Goal: Transaction & Acquisition: Purchase product/service

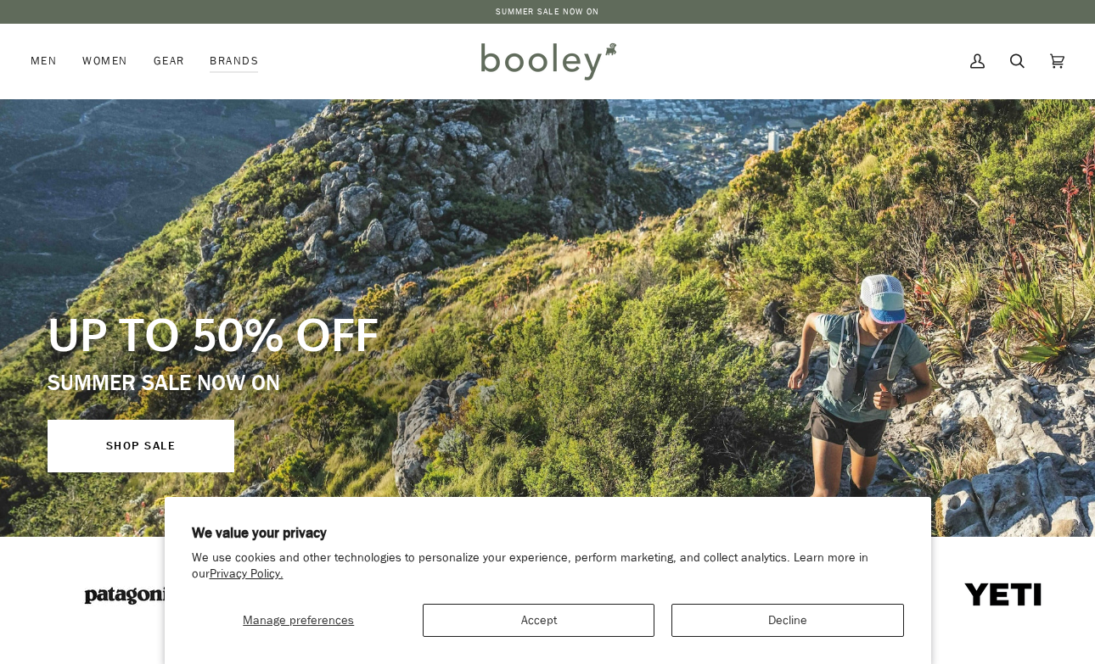
click at [608, 615] on button "Accept" at bounding box center [539, 620] width 232 height 33
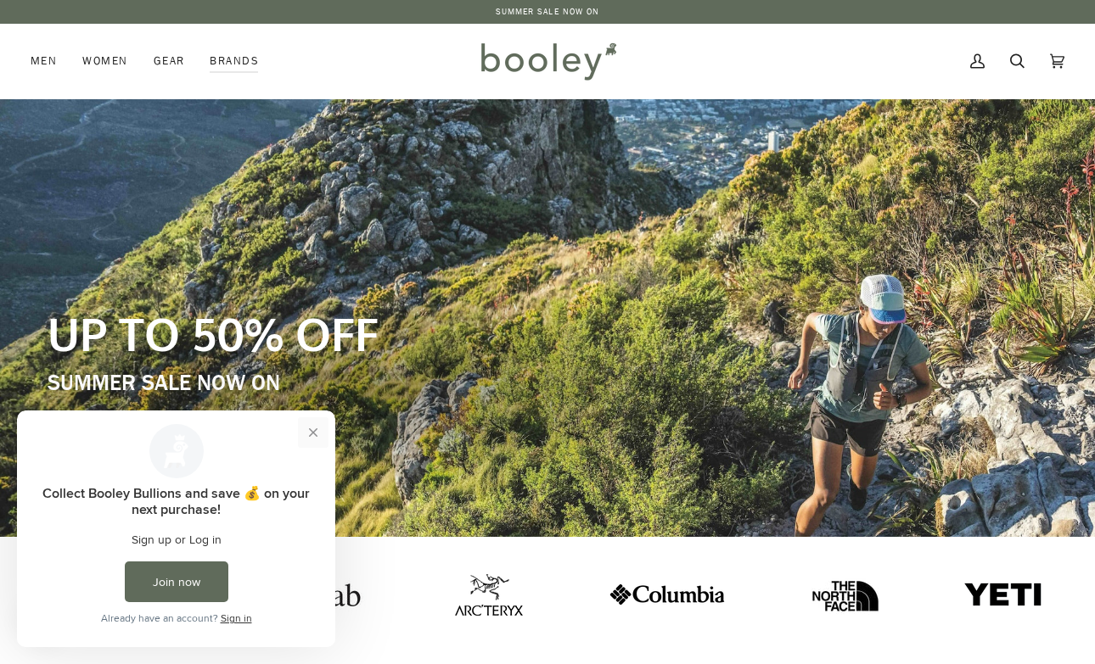
click at [308, 429] on button "Close prompt" at bounding box center [313, 433] width 31 height 31
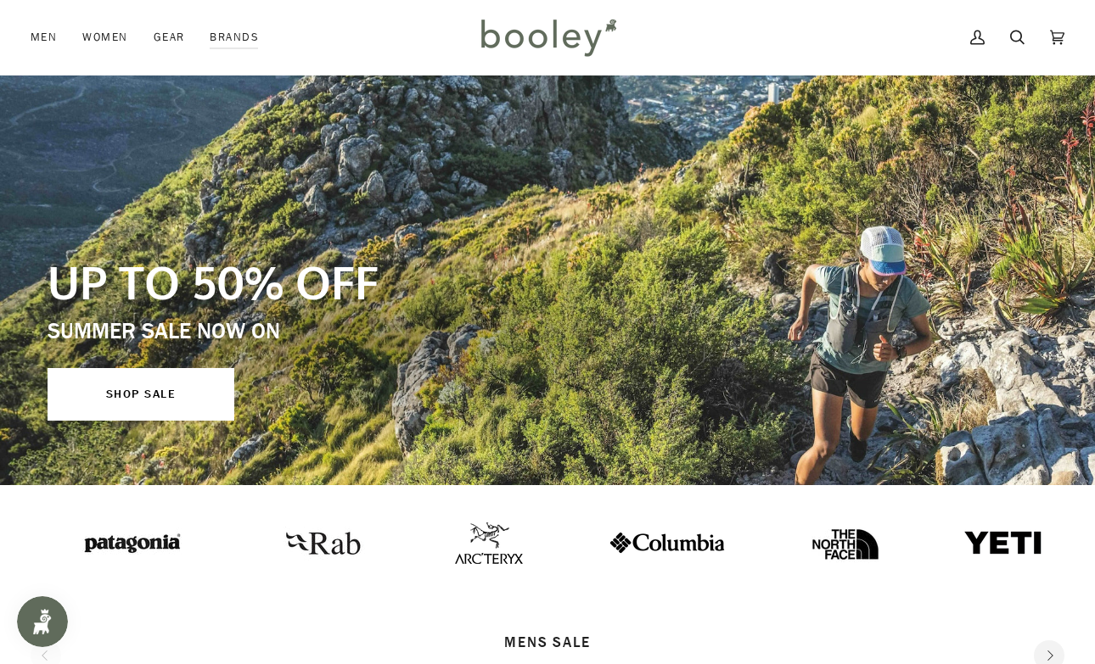
scroll to position [52, 0]
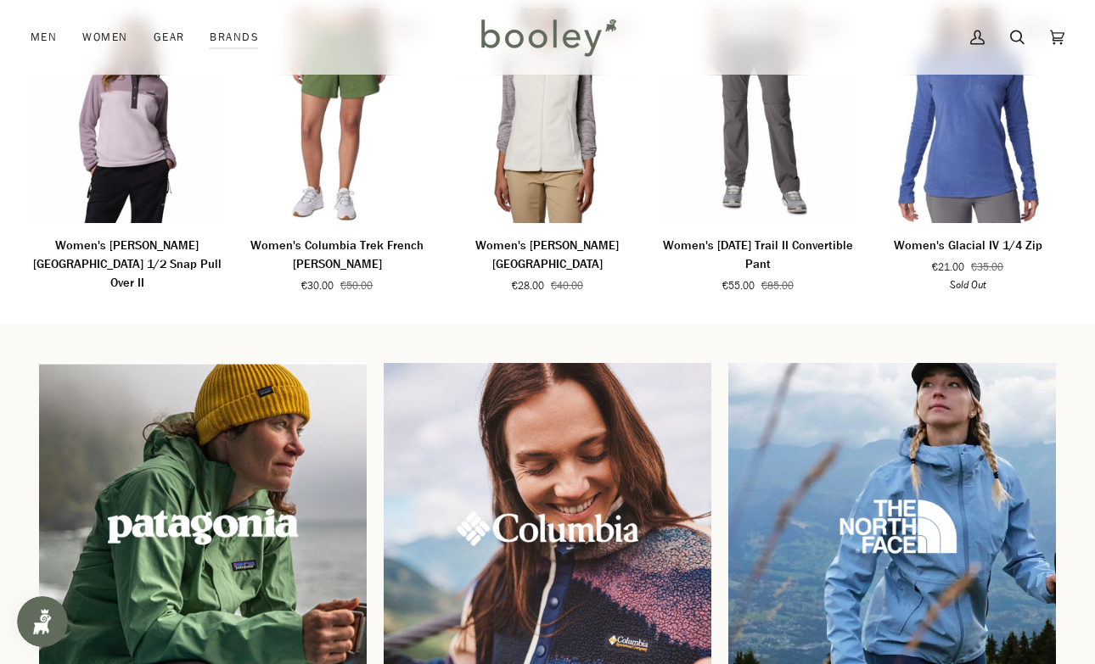
scroll to position [1428, 0]
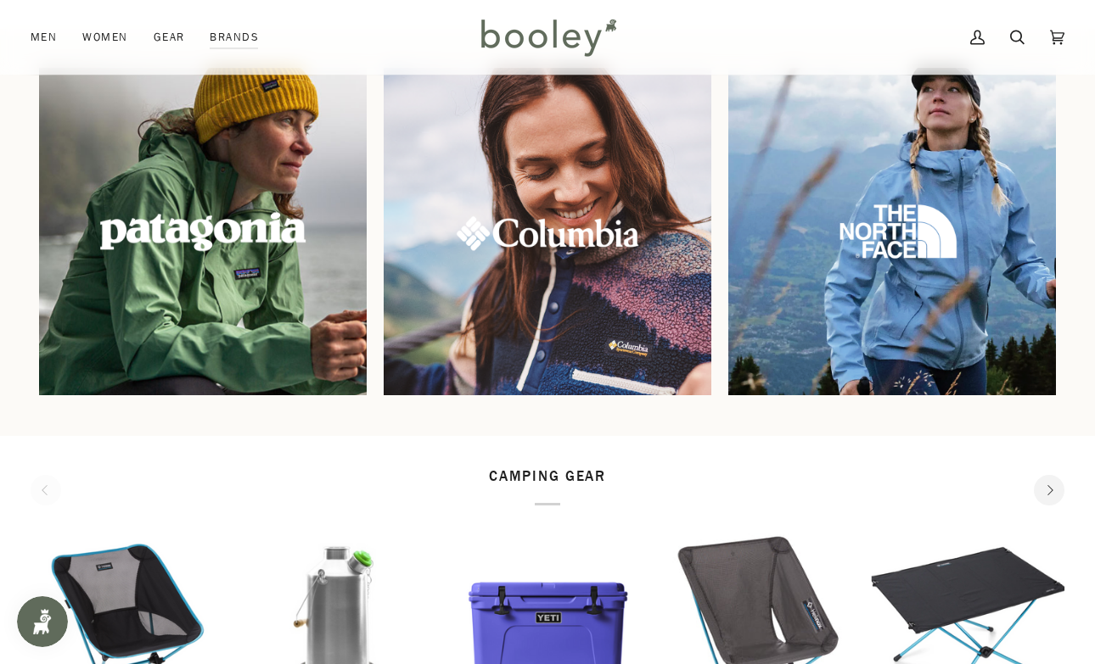
click at [260, 248] on img at bounding box center [203, 232] width 354 height 354
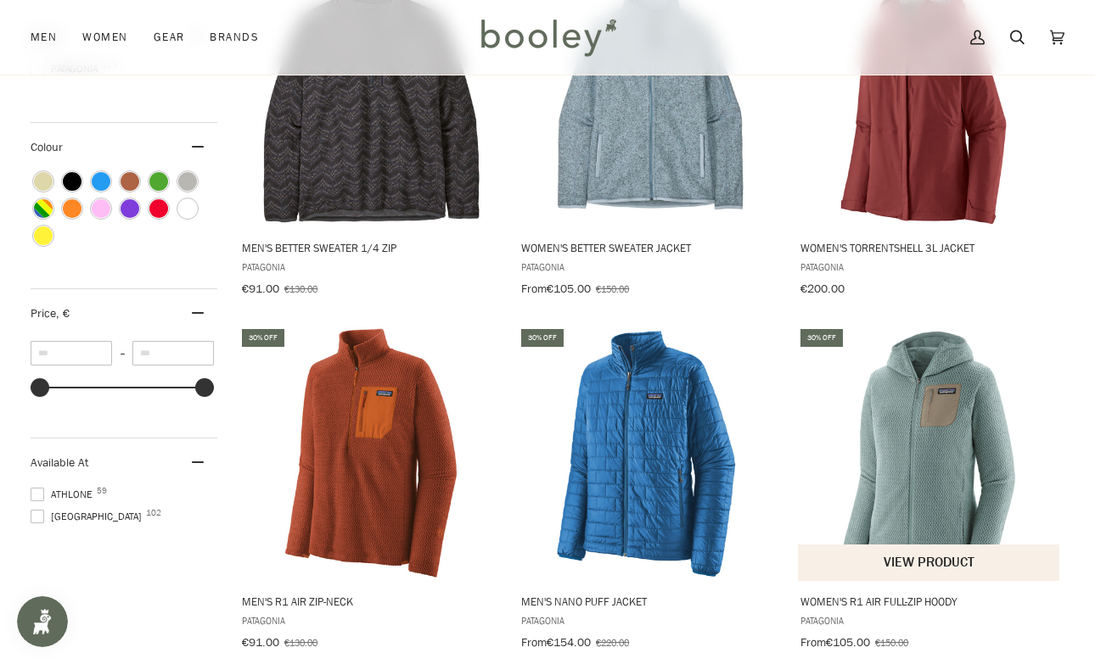
scroll to position [185, 0]
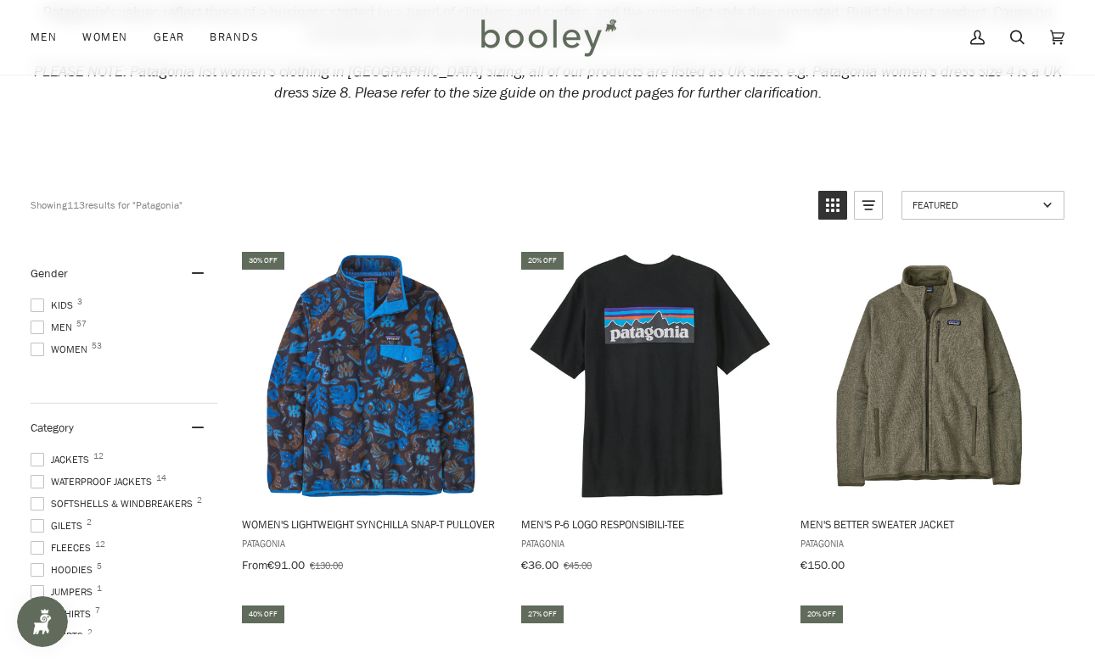
click at [53, 320] on span "Men 57" at bounding box center [54, 327] width 47 height 15
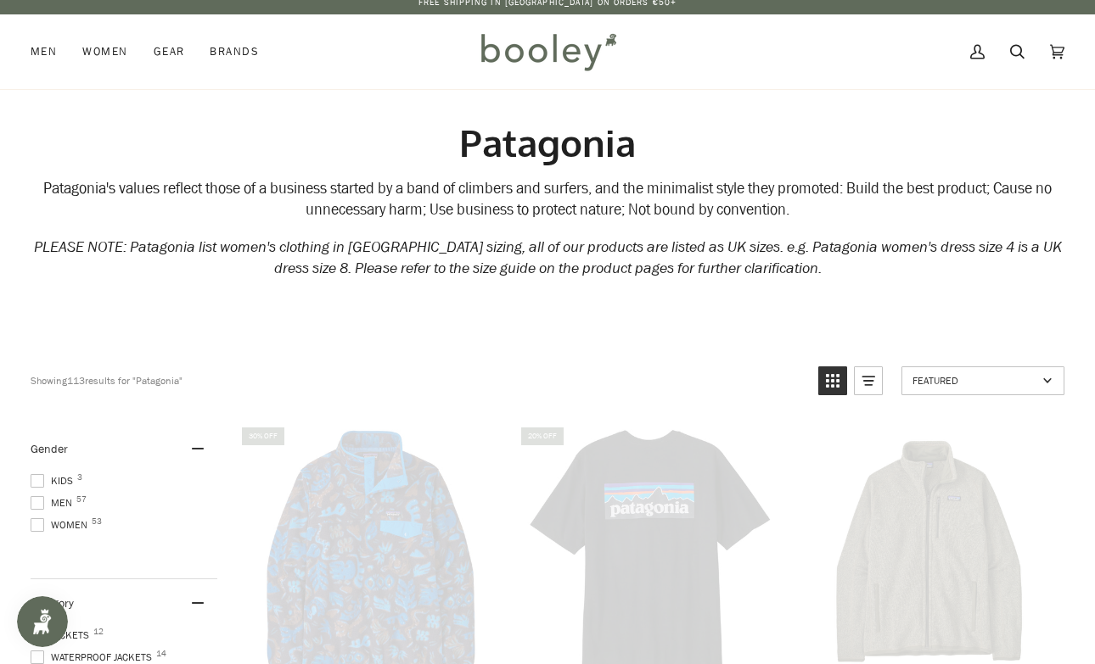
scroll to position [0, 0]
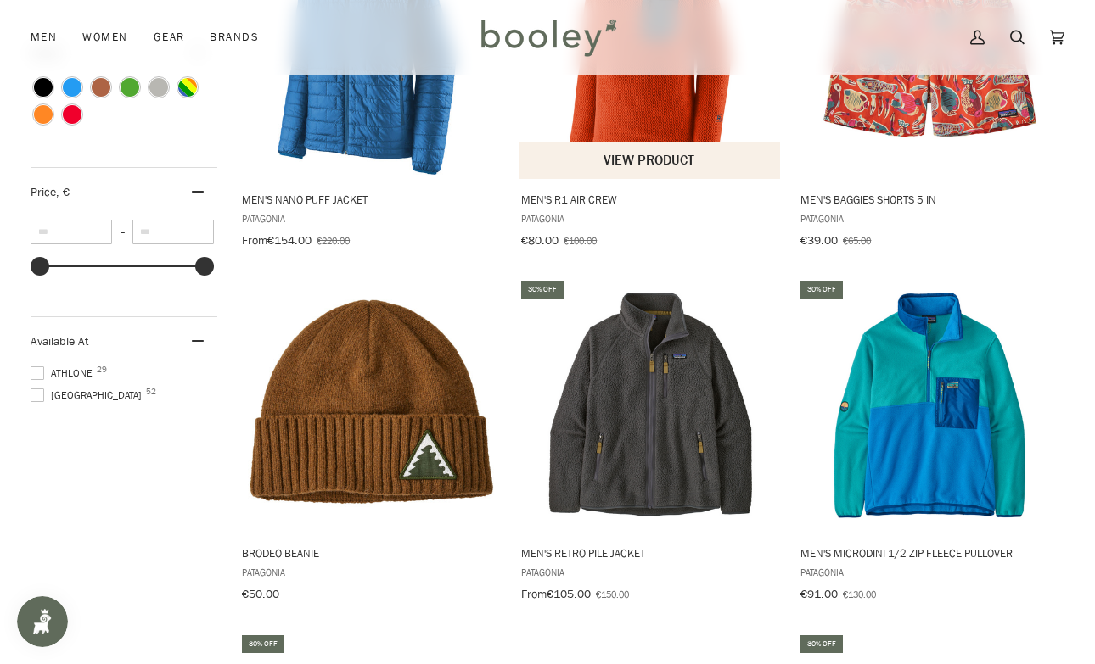
scroll to position [1223, 0]
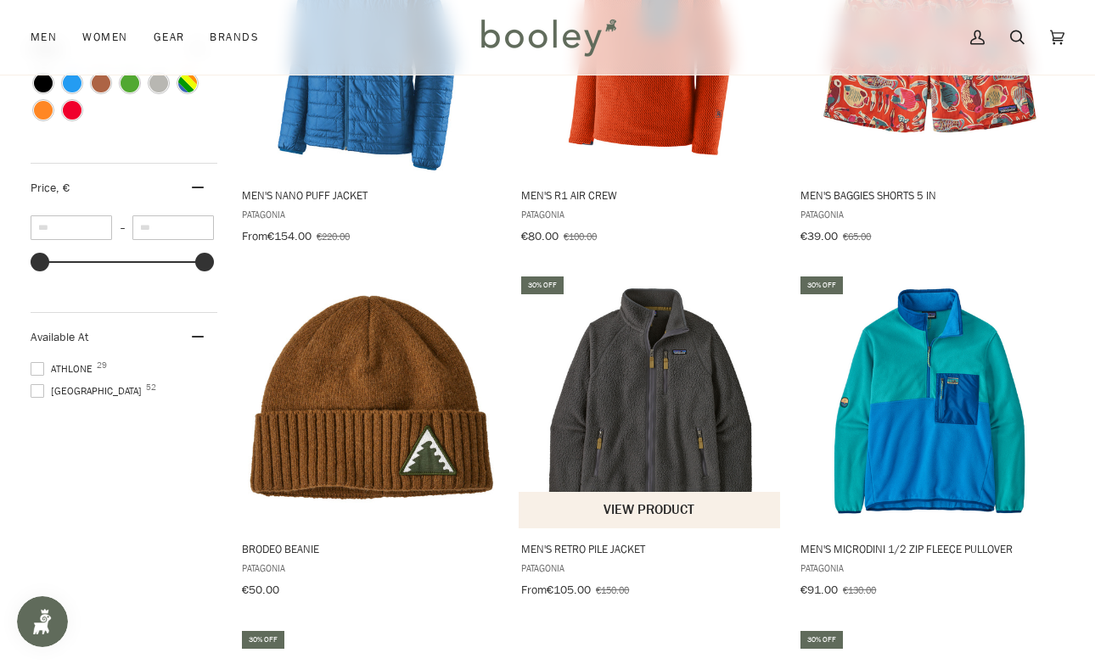
click at [648, 450] on img "Men's Retro Pile Jacket" at bounding box center [650, 401] width 255 height 255
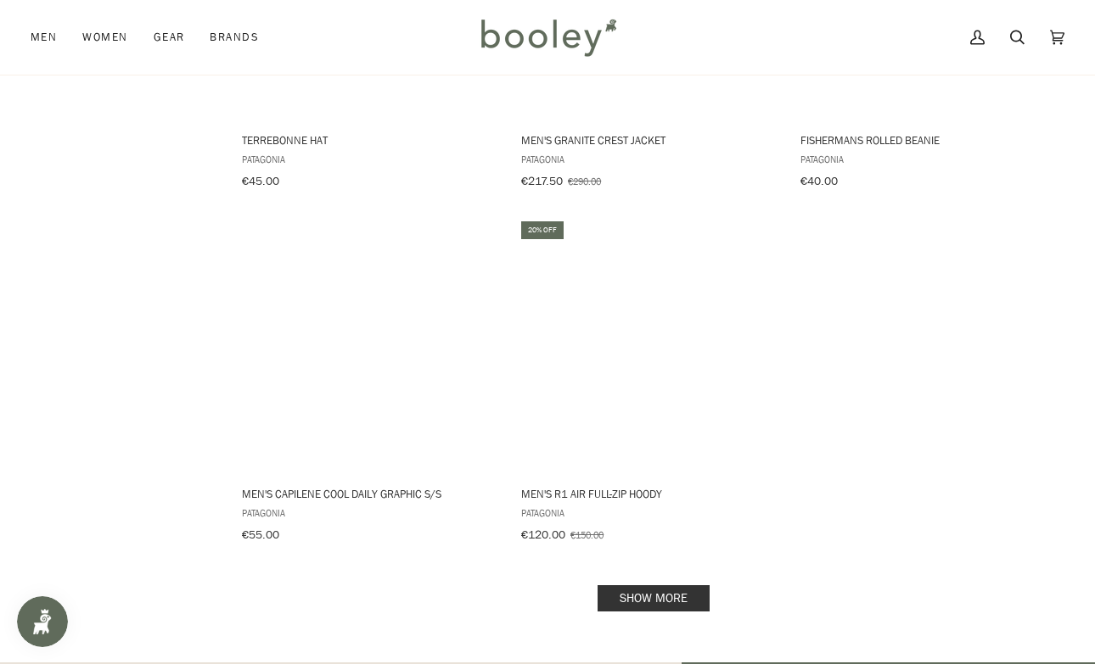
scroll to position [2343, 0]
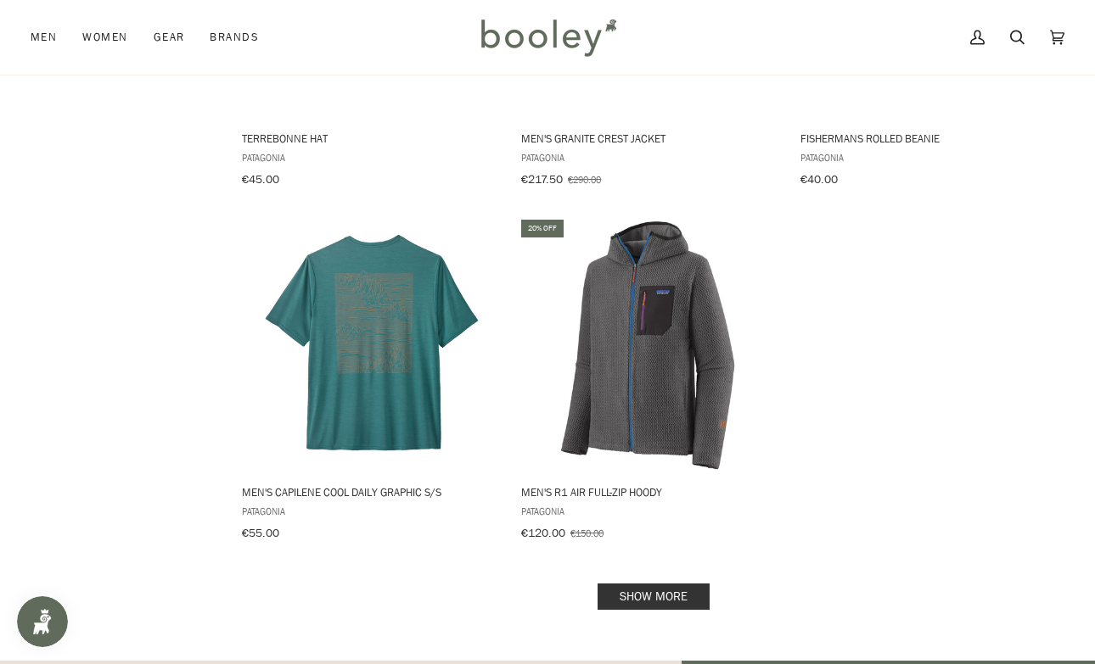
click at [660, 584] on link "Show more" at bounding box center [653, 597] width 112 height 26
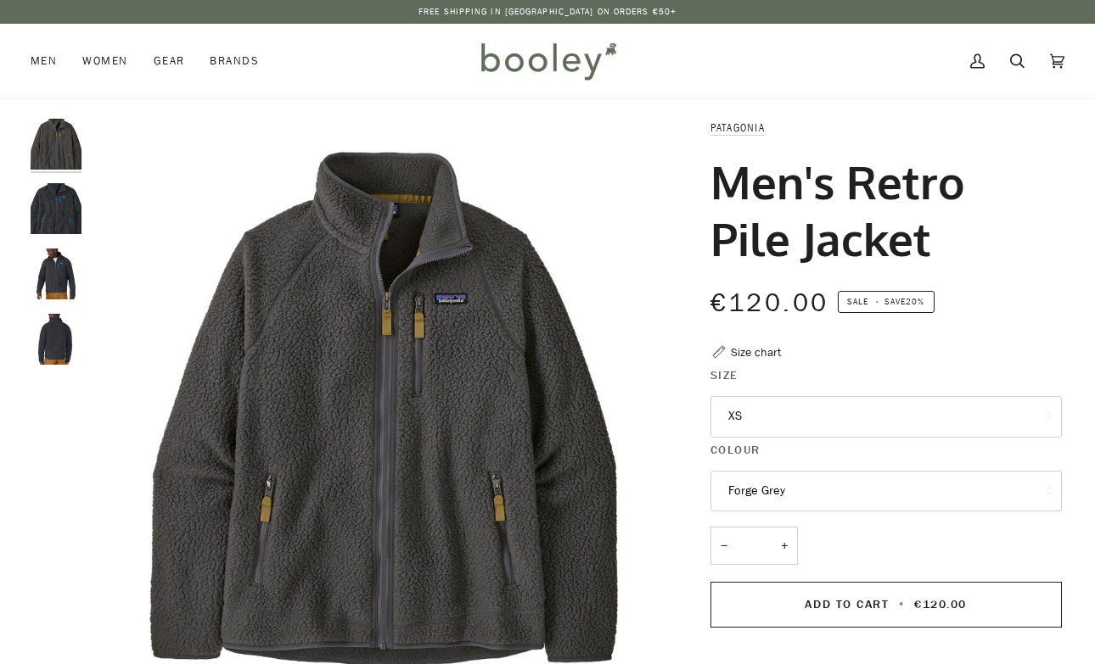
click at [793, 420] on button "XS" at bounding box center [885, 417] width 351 height 42
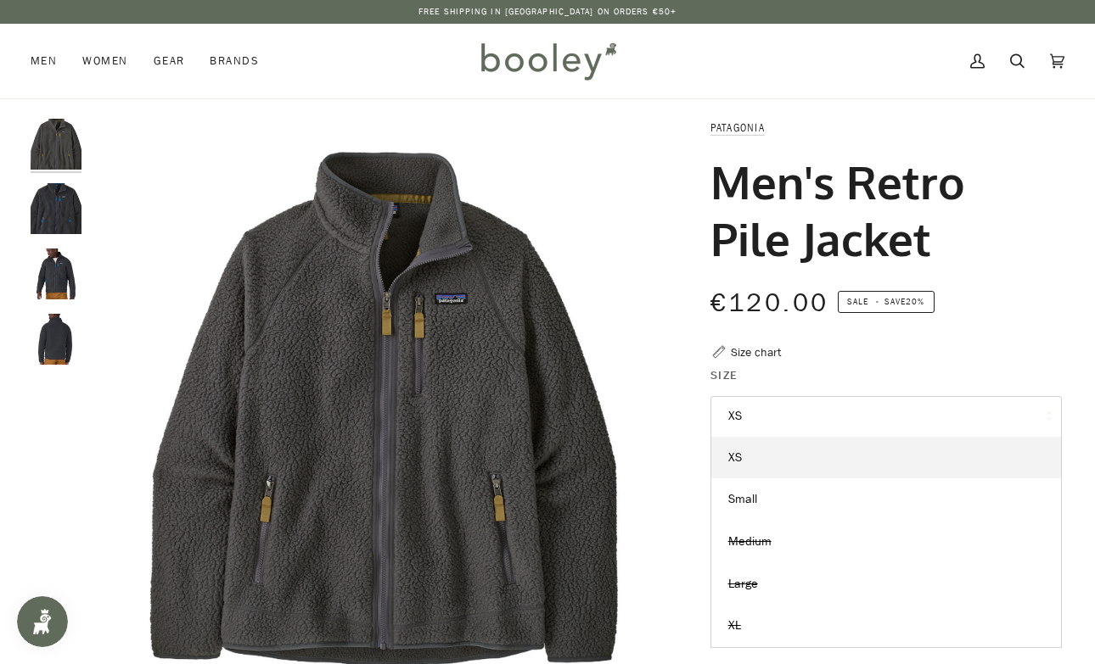
click at [586, 277] on img "Patagonia Men's Retro Pile Jacket Forge Grey - Booley Galway" at bounding box center [383, 412] width 586 height 586
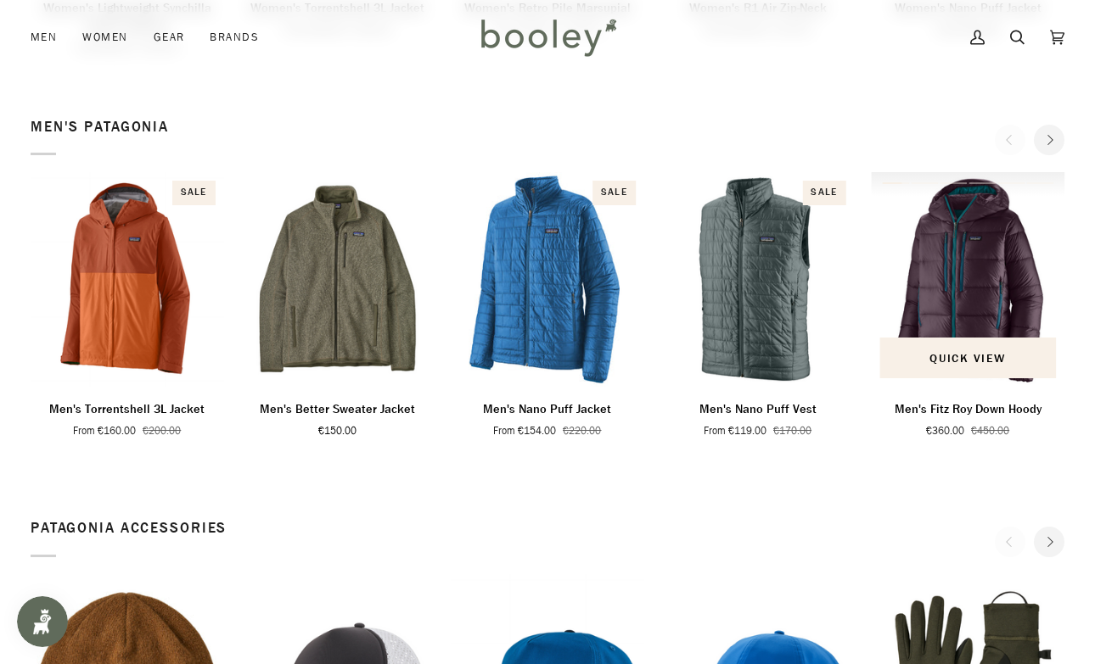
scroll to position [852, 0]
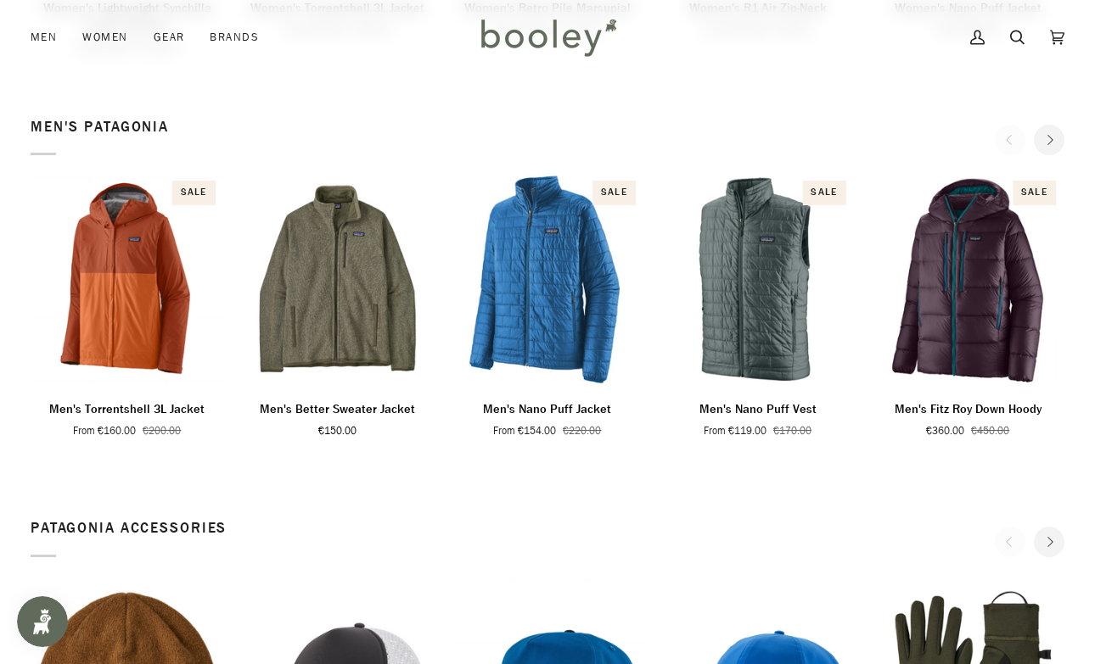
click at [1057, 140] on button "Next" at bounding box center [1049, 140] width 31 height 31
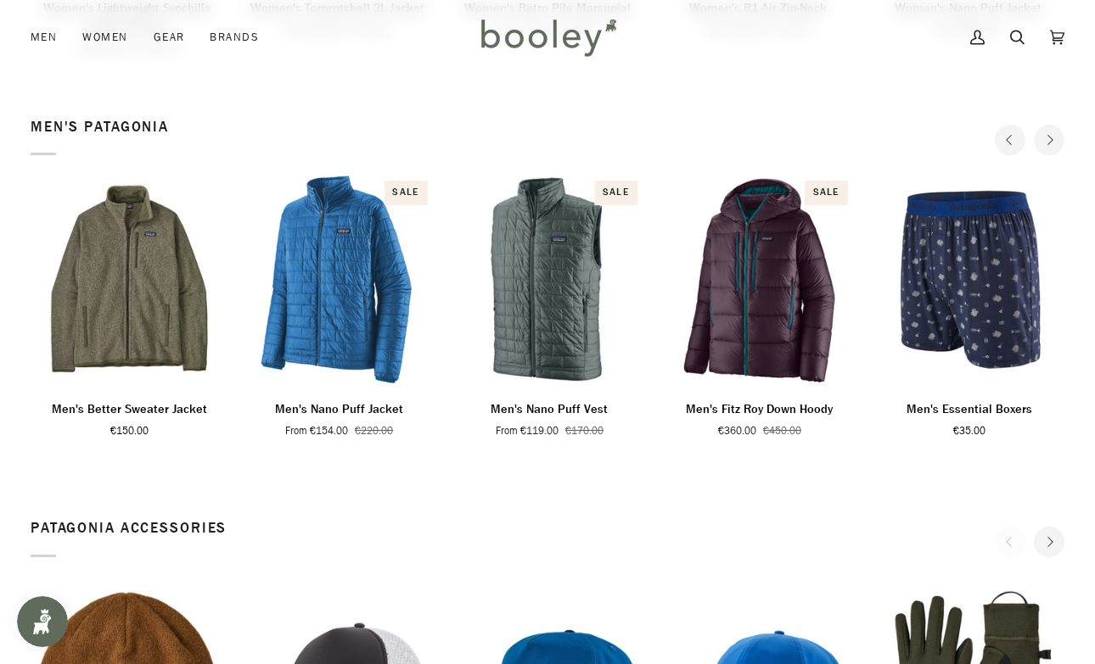
click at [1057, 140] on button "Next" at bounding box center [1049, 140] width 31 height 31
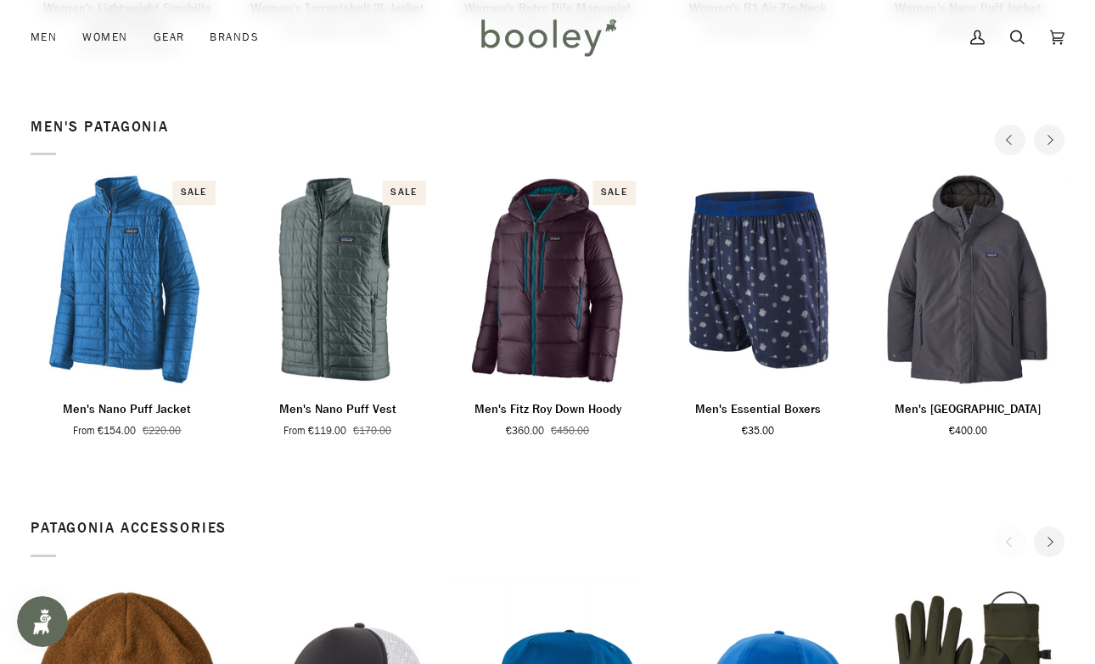
click at [1057, 140] on button "Next" at bounding box center [1049, 140] width 31 height 31
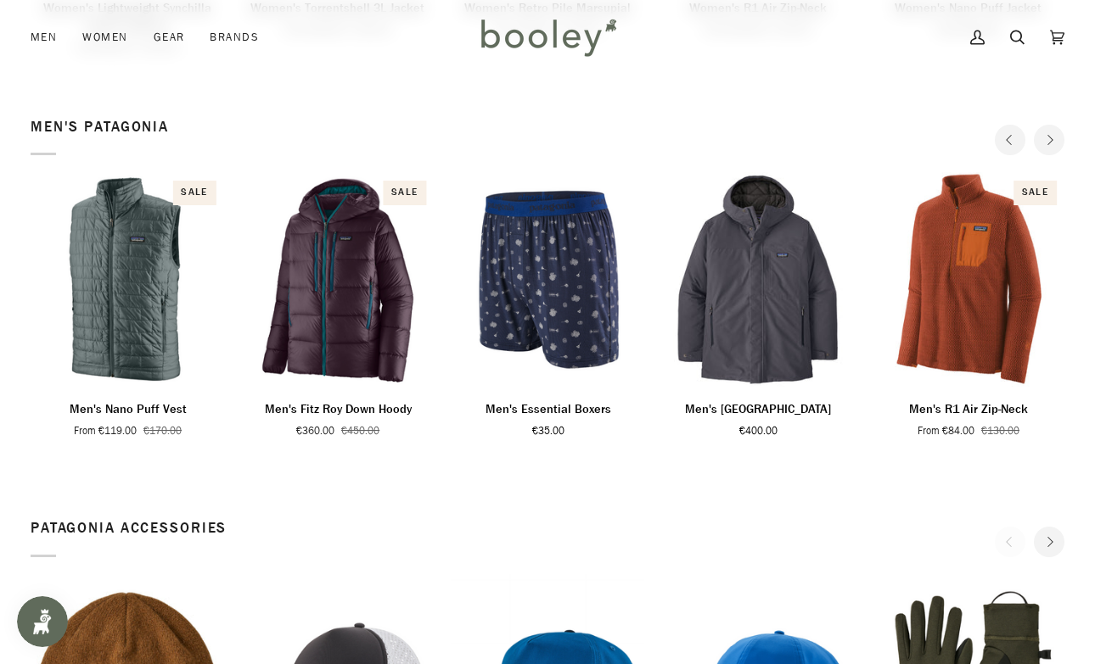
click at [1057, 140] on button "Next" at bounding box center [1049, 140] width 31 height 31
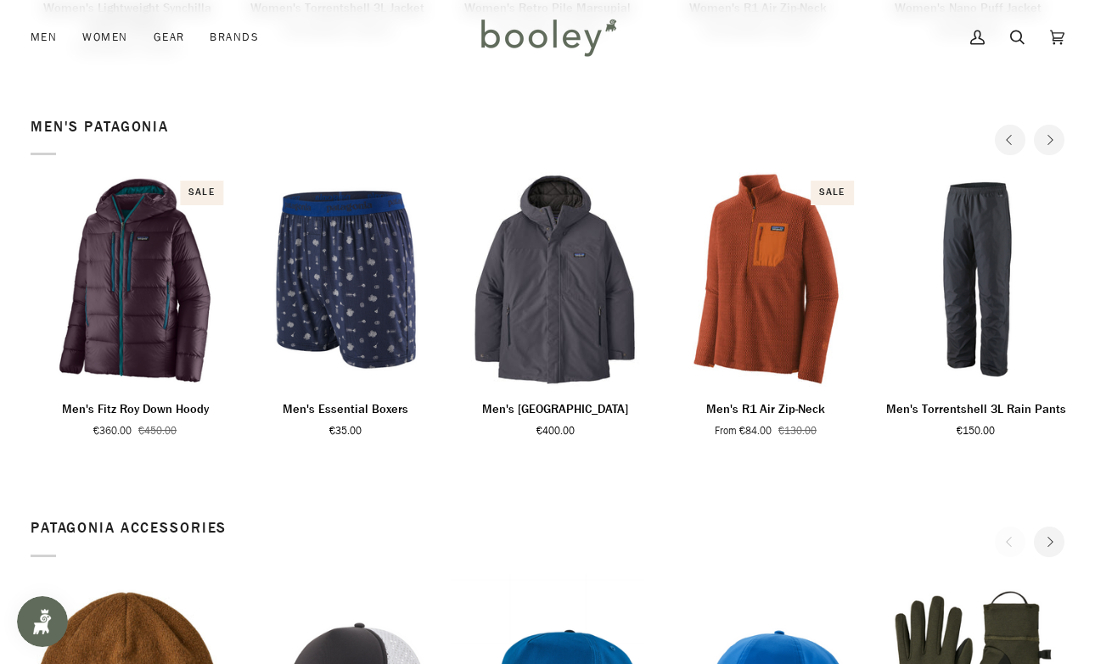
click at [1057, 140] on button "Next" at bounding box center [1049, 140] width 31 height 31
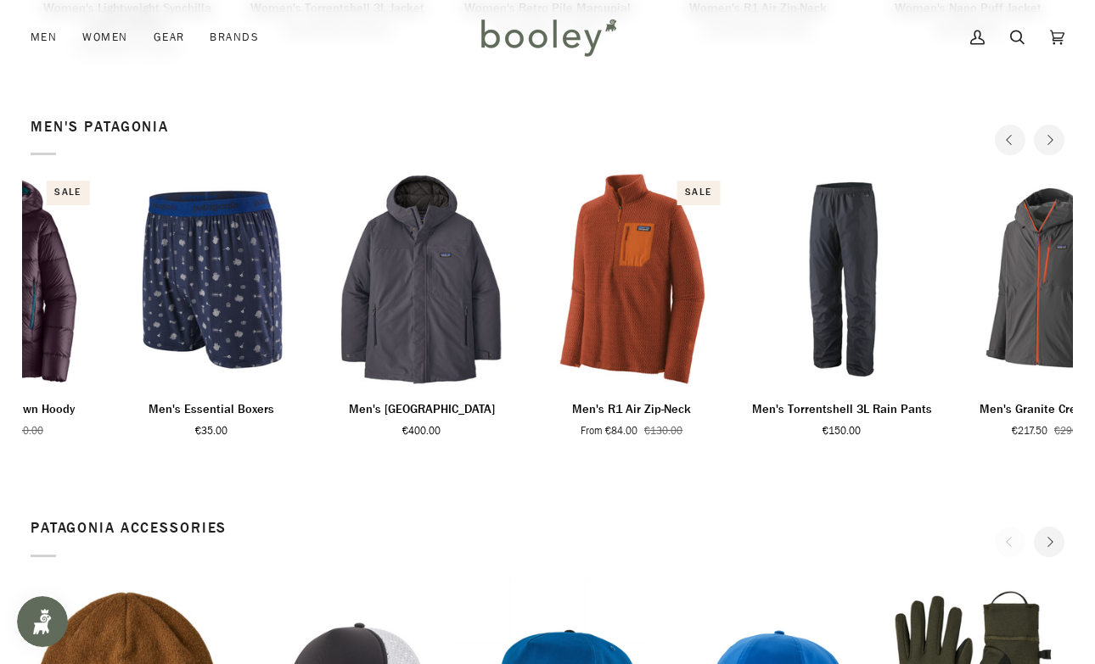
click at [1057, 140] on button "Next" at bounding box center [1049, 140] width 31 height 31
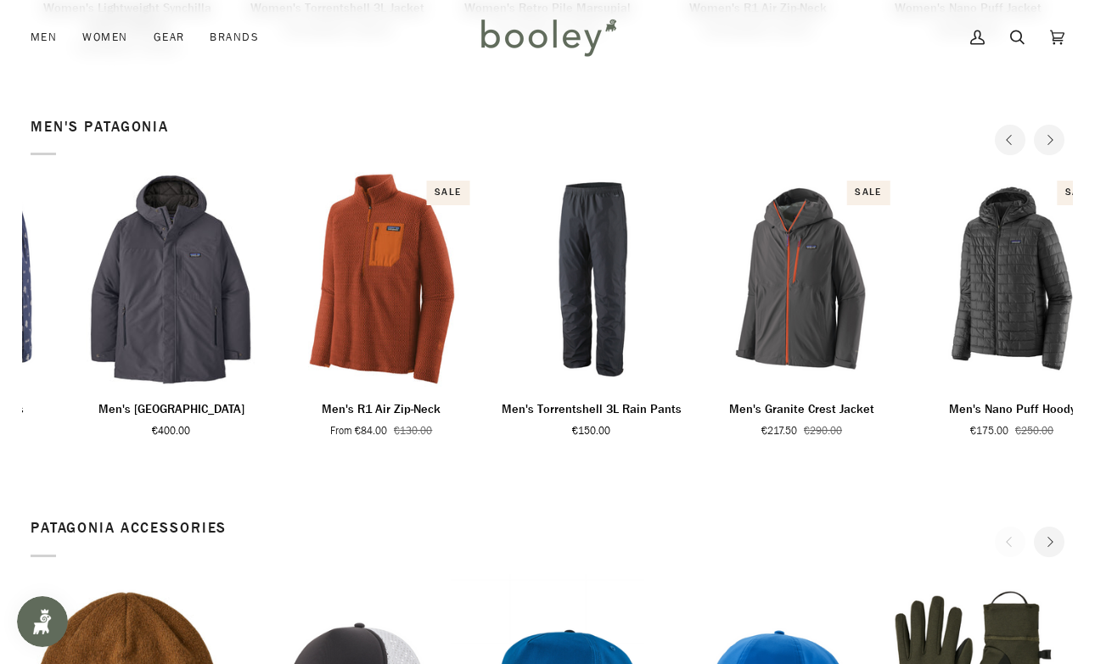
click at [1057, 140] on button "Next" at bounding box center [1049, 140] width 31 height 31
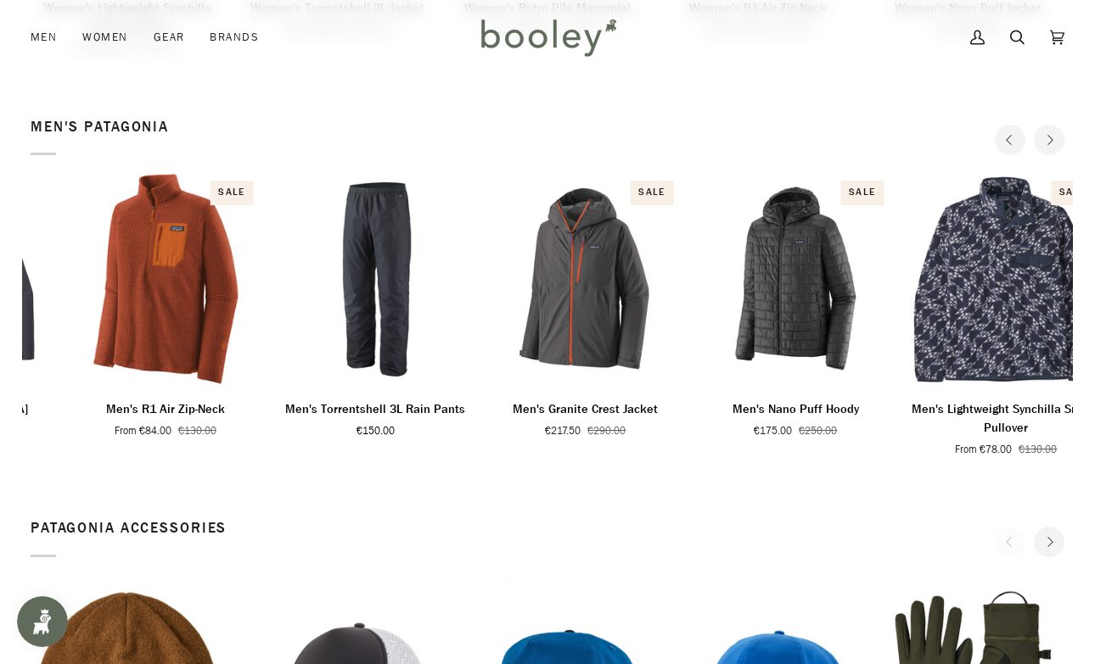
click at [1057, 140] on button "Next" at bounding box center [1049, 140] width 31 height 31
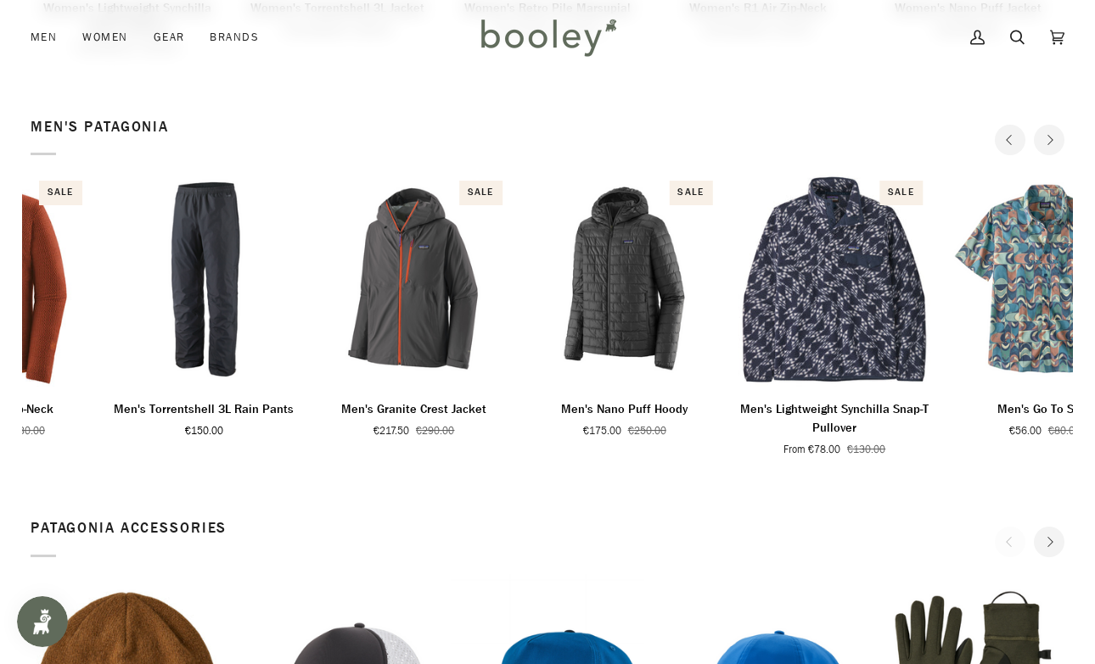
click at [1057, 140] on button "Next" at bounding box center [1049, 140] width 31 height 31
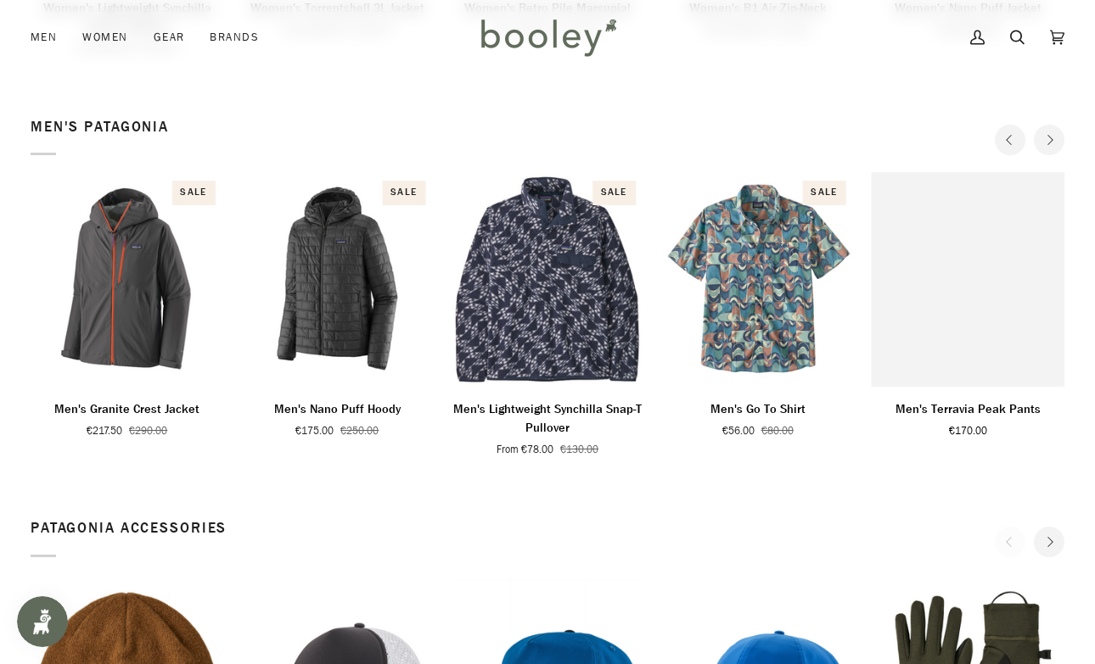
click at [1057, 140] on button "Next" at bounding box center [1049, 140] width 31 height 31
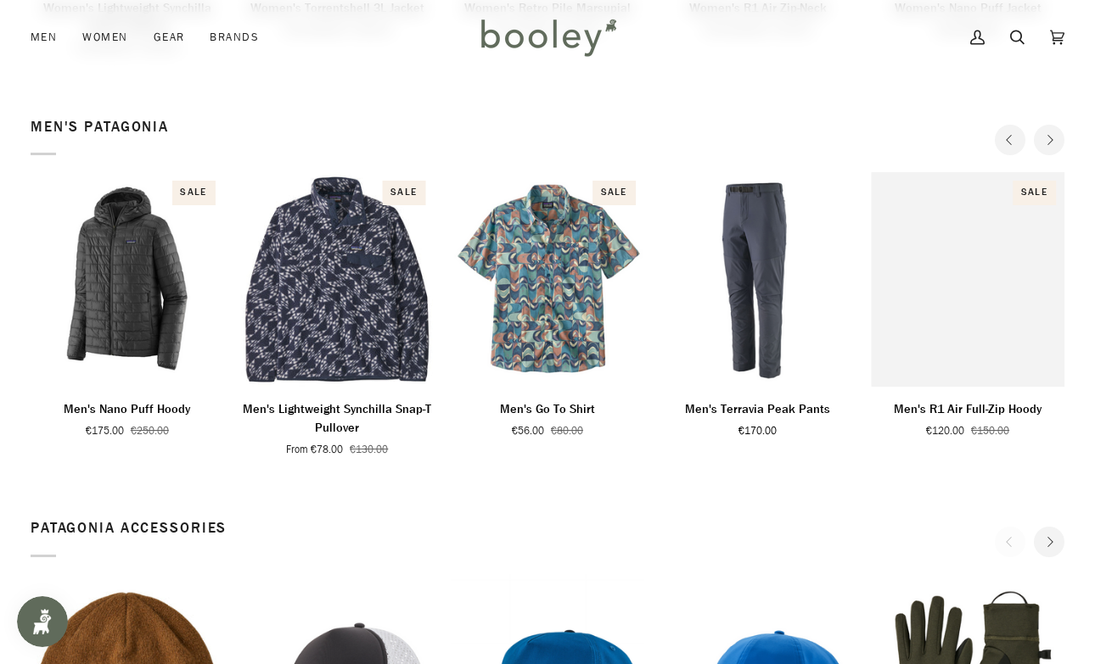
click at [1057, 140] on button "Next" at bounding box center [1049, 140] width 31 height 31
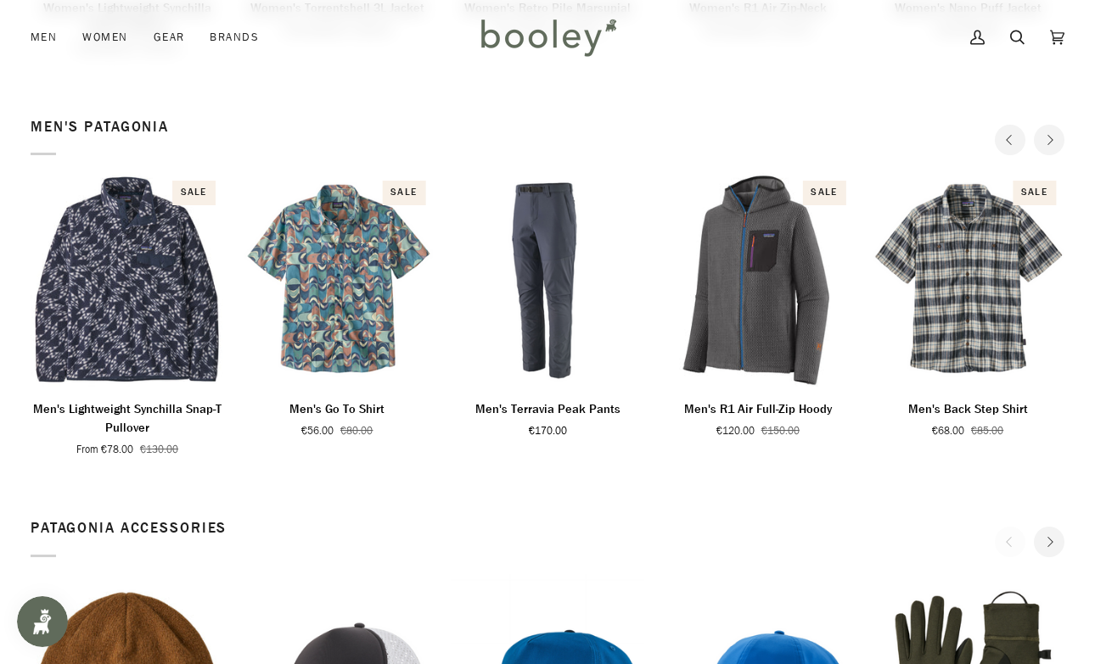
click at [1057, 140] on button "Next" at bounding box center [1049, 140] width 31 height 31
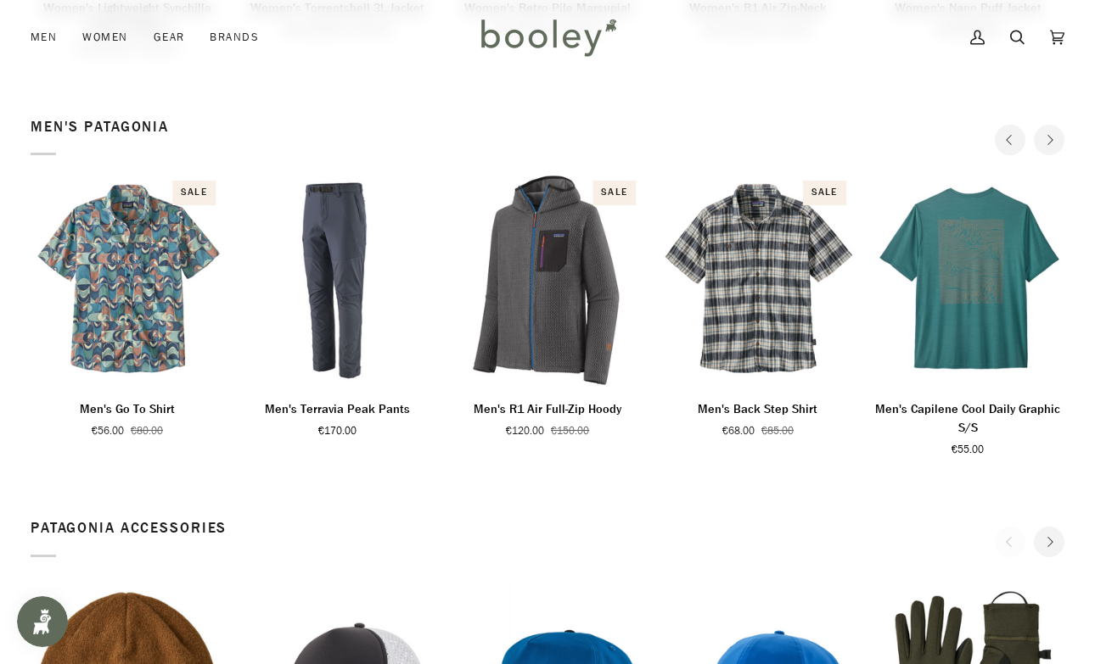
click at [1057, 140] on button "Next" at bounding box center [1049, 140] width 31 height 31
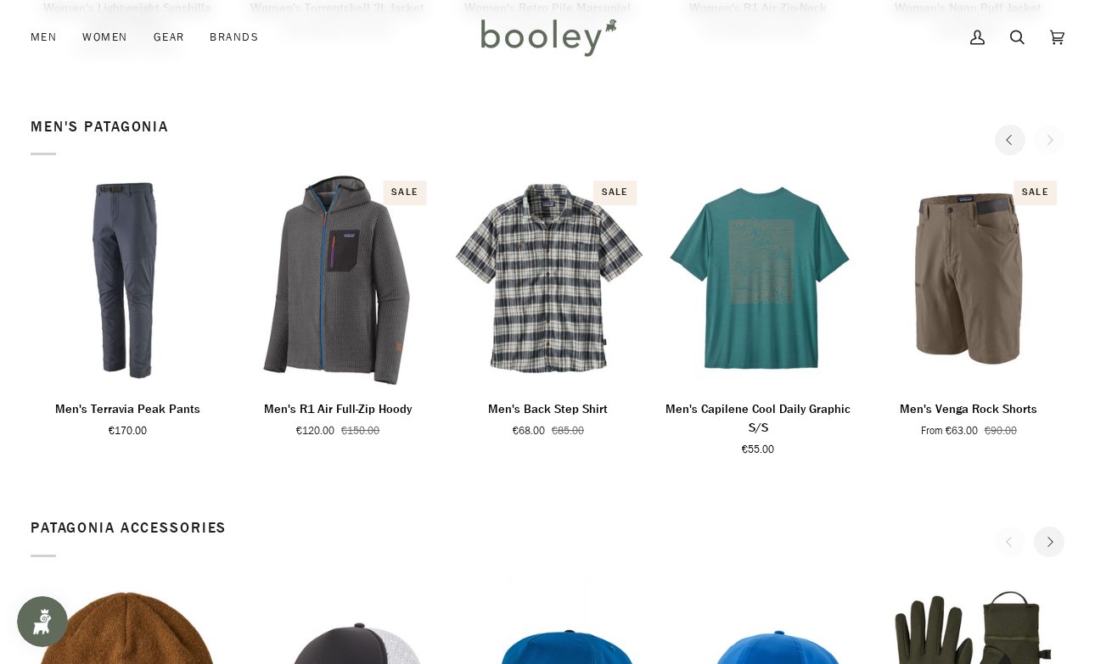
click at [1057, 140] on div "Men's Patagonia" at bounding box center [548, 136] width 1034 height 39
